Goal: Information Seeking & Learning: Find specific fact

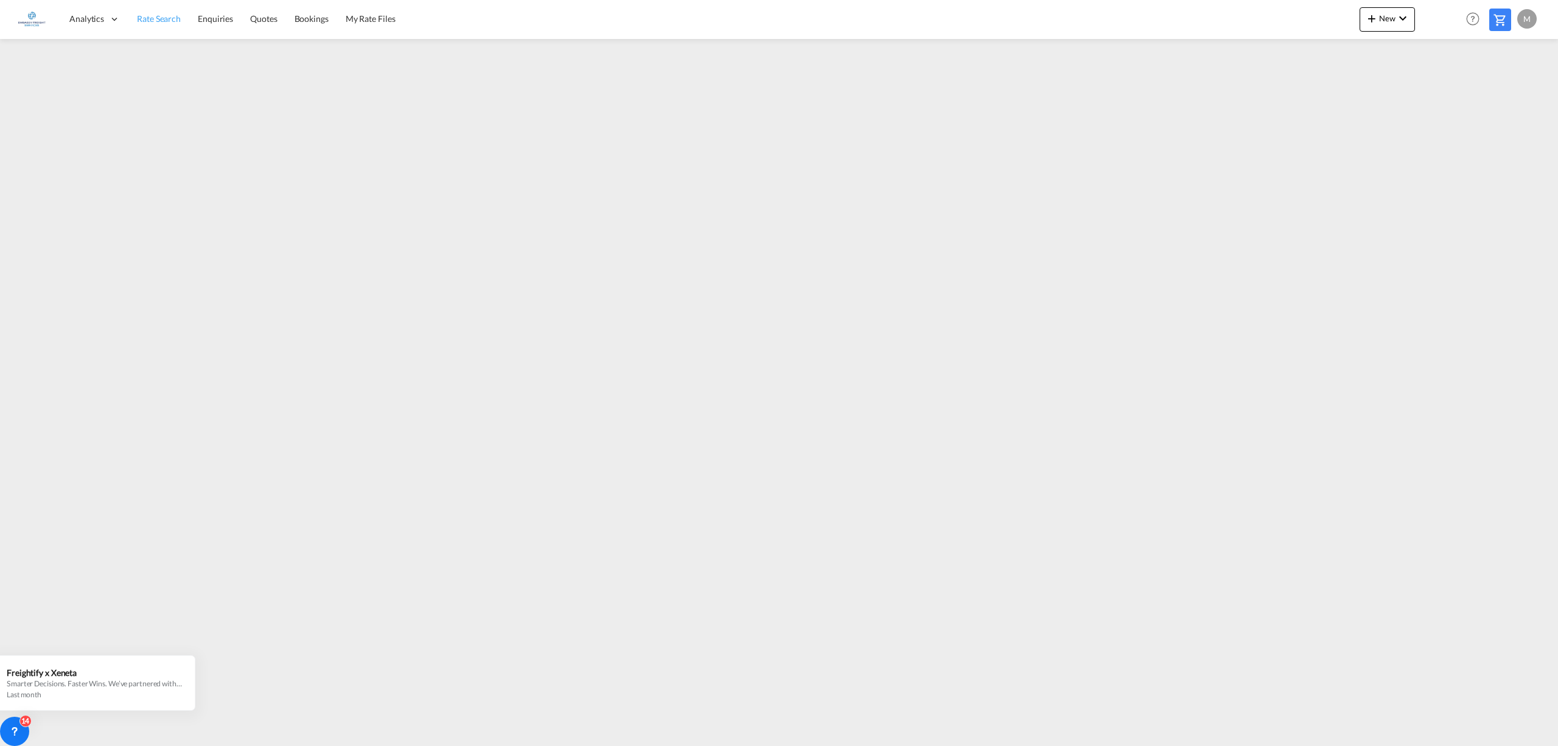
click at [166, 18] on span "Rate Search" at bounding box center [159, 18] width 44 height 10
click at [158, 18] on span "Rate Search" at bounding box center [159, 18] width 44 height 10
